Goal: Check status: Check status

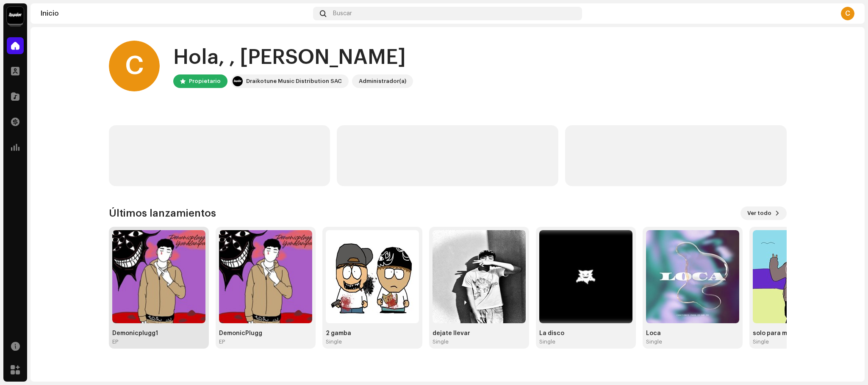
click at [147, 266] on img at bounding box center [158, 276] width 93 height 93
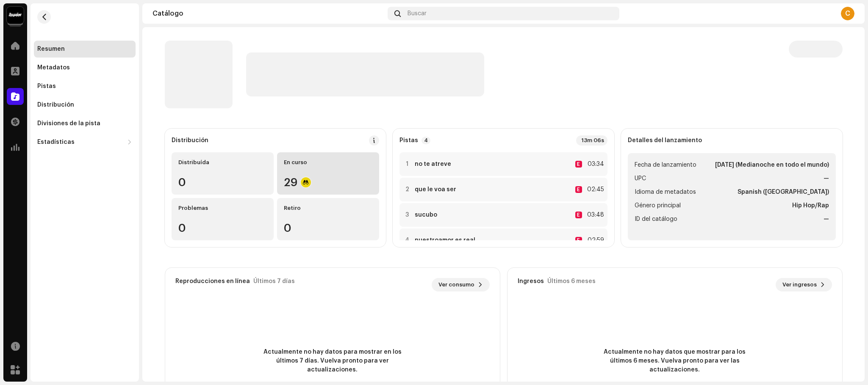
click at [308, 190] on div "En curso 29" at bounding box center [328, 173] width 102 height 42
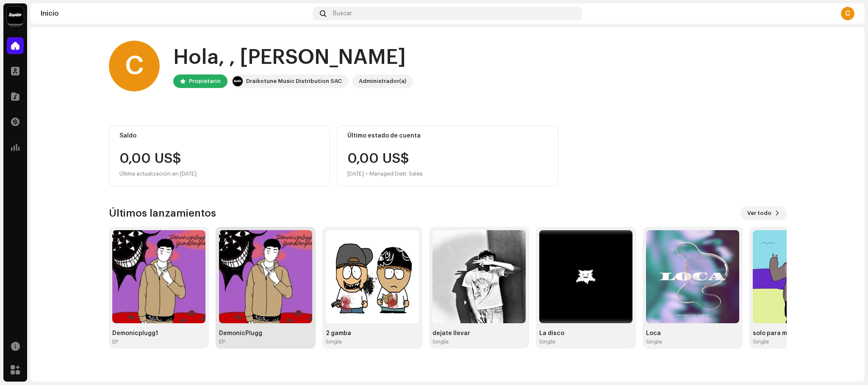
click at [243, 265] on img at bounding box center [265, 276] width 93 height 93
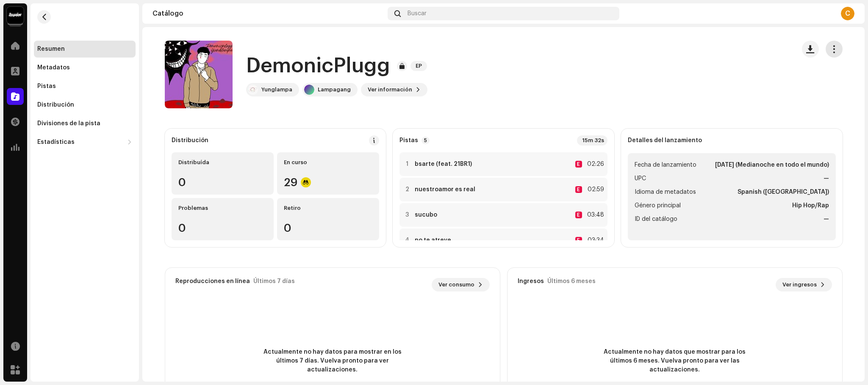
click at [829, 56] on button "button" at bounding box center [833, 49] width 17 height 17
click at [462, 72] on div "DemonicPlugg EP Yunglampa Lampagang Ver información" at bounding box center [476, 75] width 623 height 68
click at [37, 4] on re-m-nav-back at bounding box center [44, 21] width 20 height 37
click at [41, 9] on re-m-nav-back at bounding box center [44, 21] width 20 height 37
click at [42, 14] on span "button" at bounding box center [44, 17] width 6 height 7
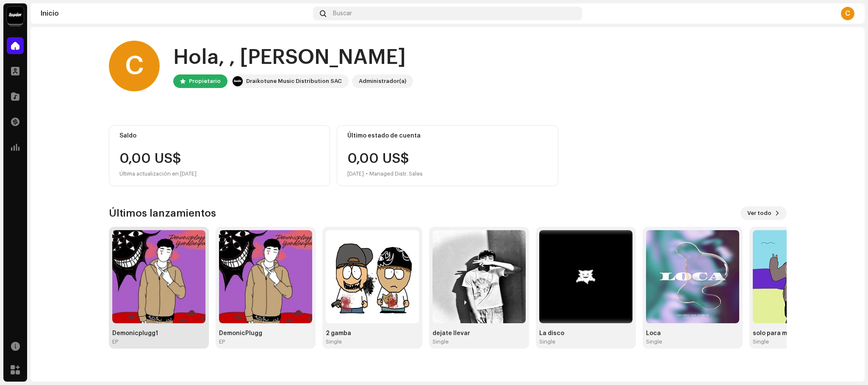
click at [186, 260] on img at bounding box center [158, 276] width 93 height 93
